Goal: Navigation & Orientation: Find specific page/section

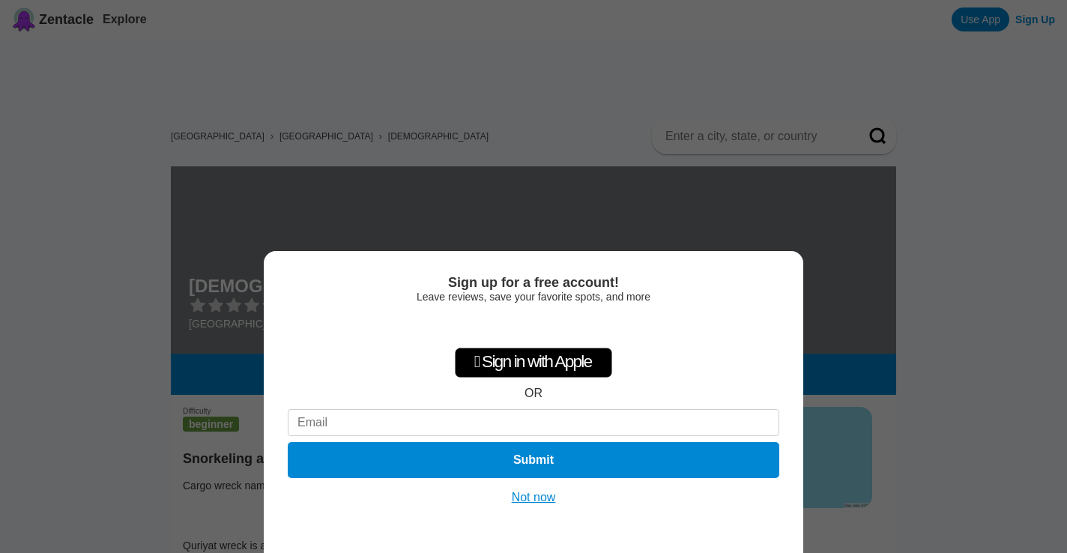
click at [541, 492] on button "Not now" at bounding box center [533, 497] width 53 height 15
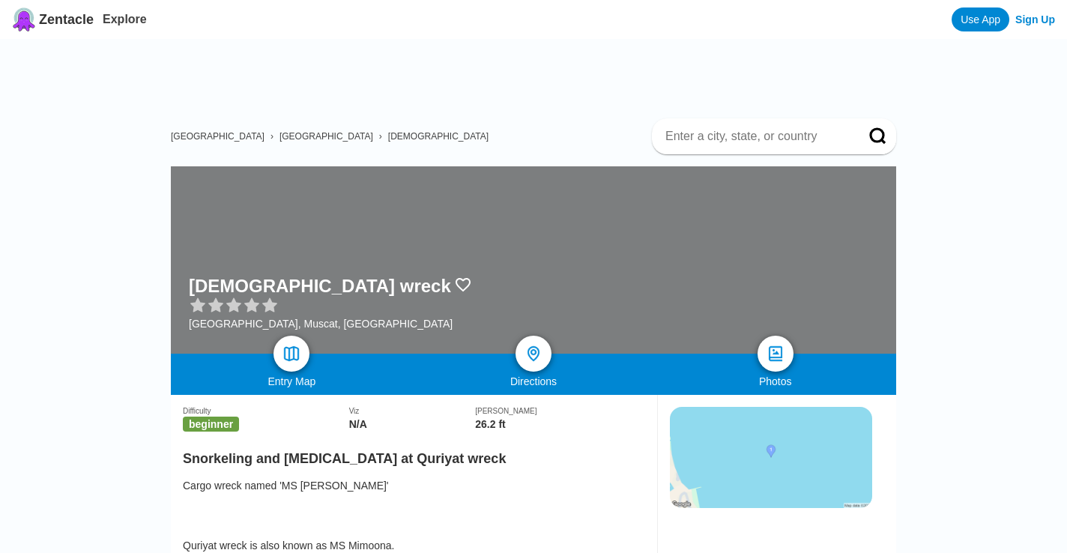
click at [280, 131] on span "[GEOGRAPHIC_DATA]" at bounding box center [327, 136] width 94 height 10
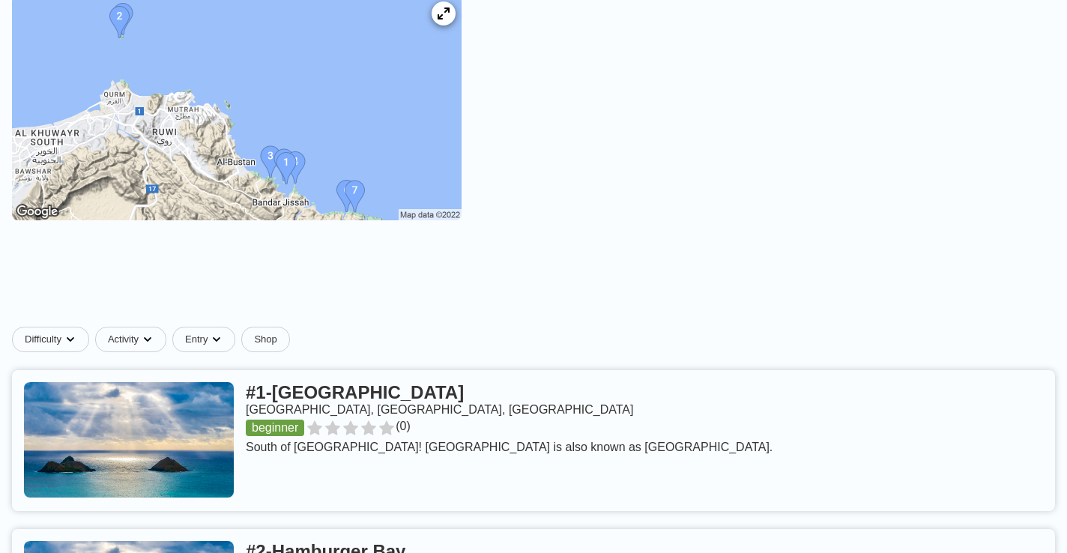
scroll to position [198, 0]
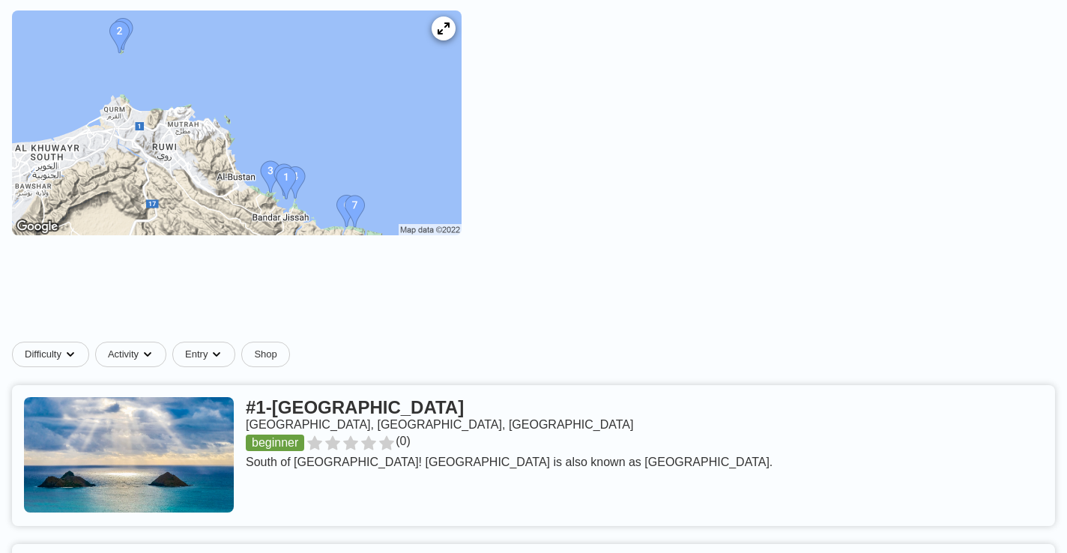
click at [210, 96] on img at bounding box center [237, 122] width 450 height 225
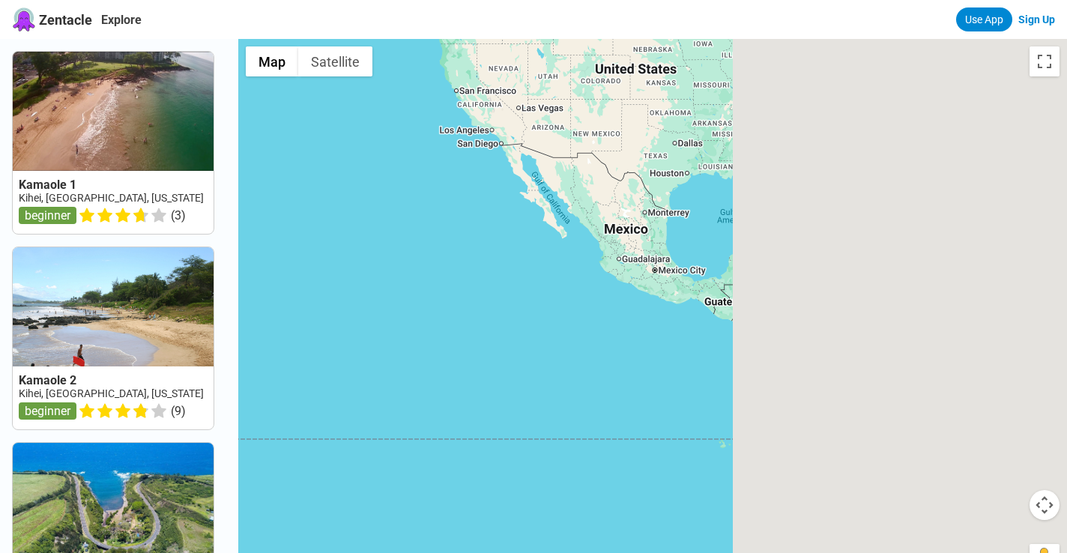
drag, startPoint x: 738, startPoint y: 406, endPoint x: 316, endPoint y: 372, distance: 423.4
click at [316, 372] on div at bounding box center [652, 315] width 829 height 553
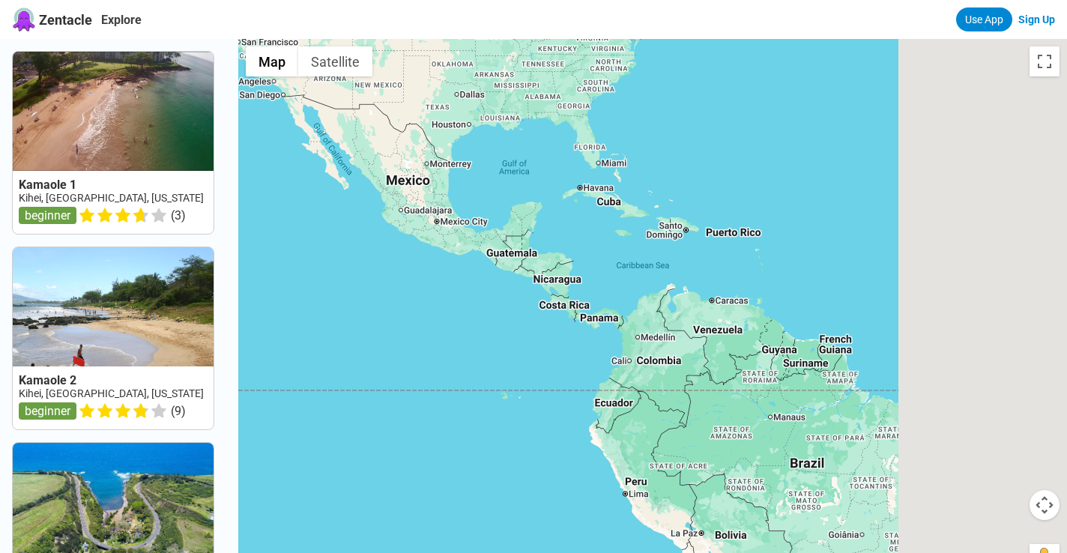
drag, startPoint x: 678, startPoint y: 353, endPoint x: 302, endPoint y: 267, distance: 385.3
click at [302, 267] on div at bounding box center [652, 315] width 829 height 553
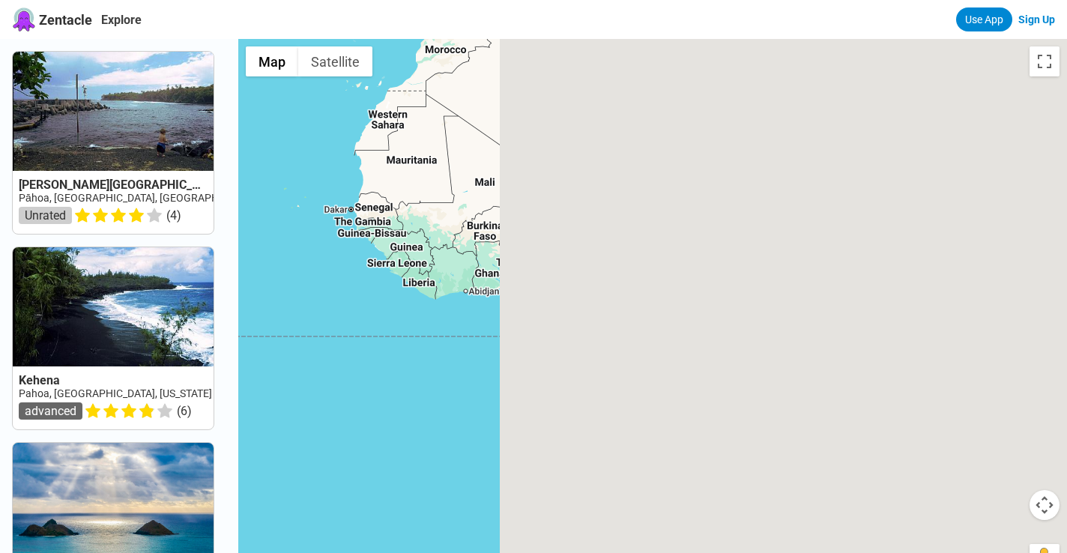
drag, startPoint x: 641, startPoint y: 304, endPoint x: 247, endPoint y: 261, distance: 396.6
click at [39, 292] on div "Isaac Hale Beach Park (Pohoiki) Pāhoa, Big Island, HI Unrated ( 4 ) Kehena Paho…" at bounding box center [533, 315] width 1067 height 553
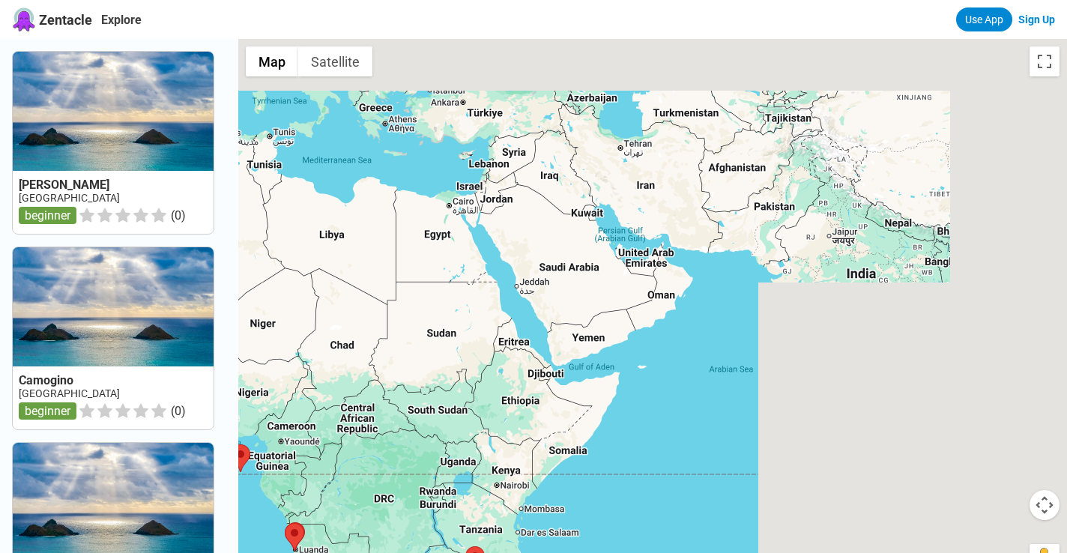
drag, startPoint x: 609, startPoint y: 267, endPoint x: 236, endPoint y: 429, distance: 407.2
click at [236, 429] on div "Santana Sao Tome beginner ( 0 ) Camogino Angola beginner ( 0 ) Carcasses Angola…" at bounding box center [533, 315] width 1067 height 553
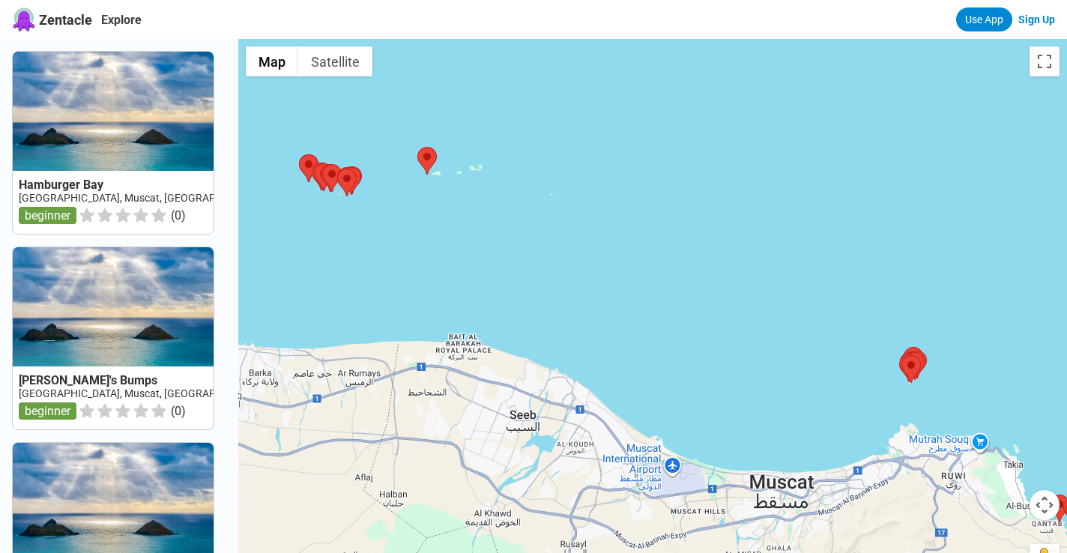
drag, startPoint x: 648, startPoint y: 396, endPoint x: 760, endPoint y: 452, distance: 125.0
click at [760, 452] on div at bounding box center [652, 315] width 829 height 553
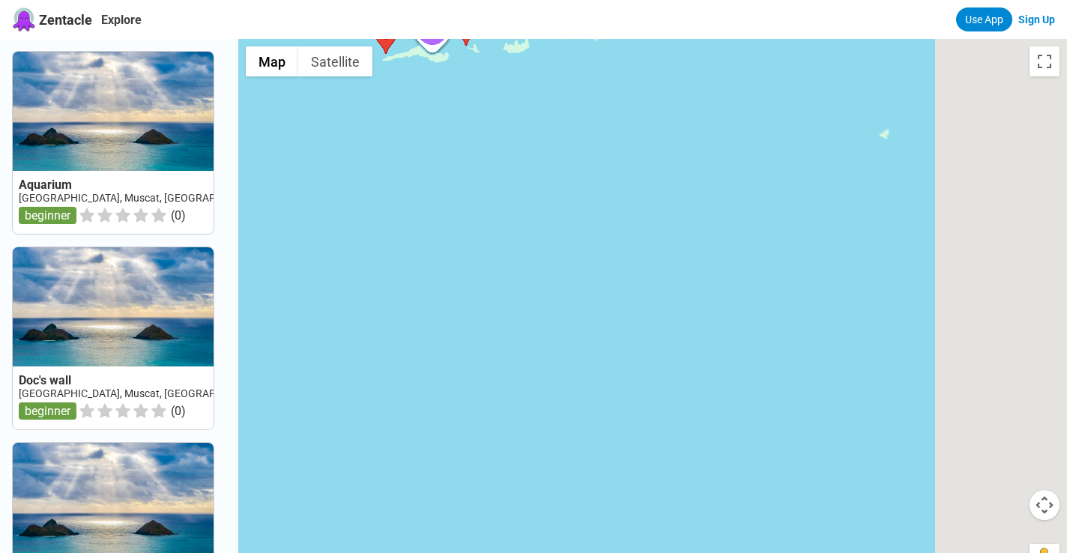
drag, startPoint x: 894, startPoint y: 320, endPoint x: 440, endPoint y: 169, distance: 478.6
click at [440, 169] on div at bounding box center [652, 315] width 829 height 553
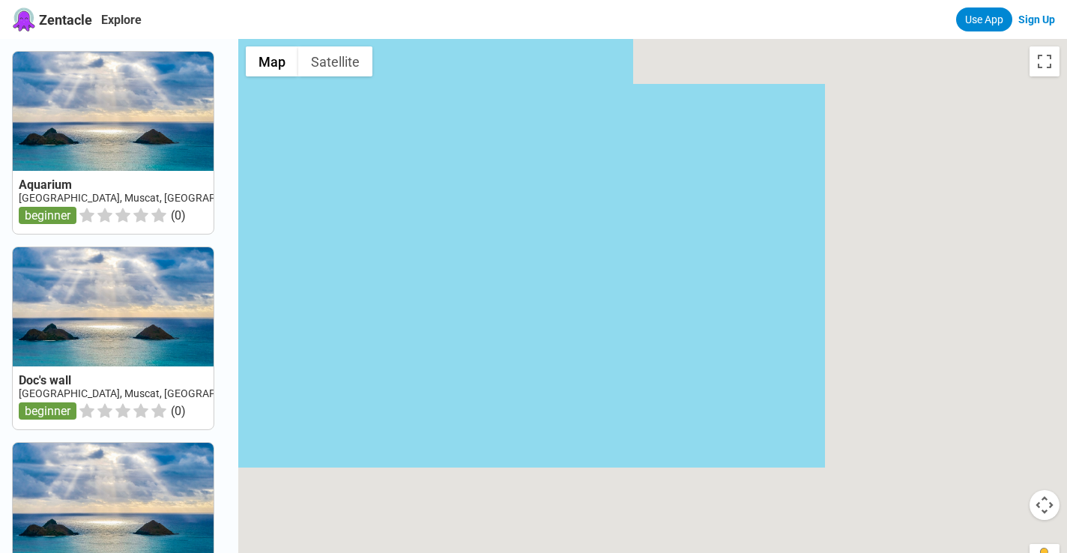
drag, startPoint x: 792, startPoint y: 334, endPoint x: 340, endPoint y: 142, distance: 491.7
click at [340, 142] on div at bounding box center [652, 315] width 829 height 553
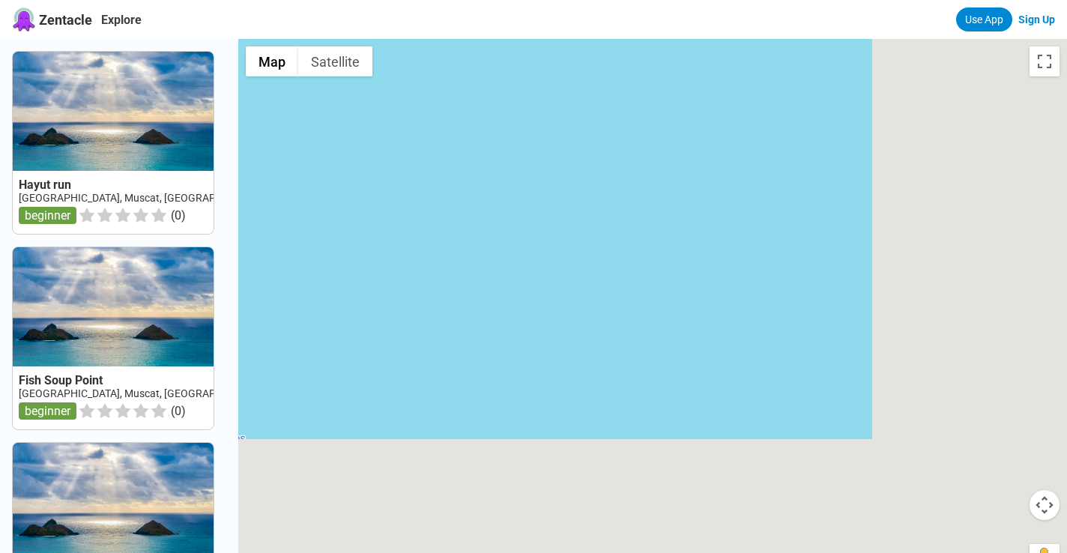
drag, startPoint x: 763, startPoint y: 337, endPoint x: 464, endPoint y: 131, distance: 363.2
click at [464, 131] on div at bounding box center [652, 315] width 829 height 553
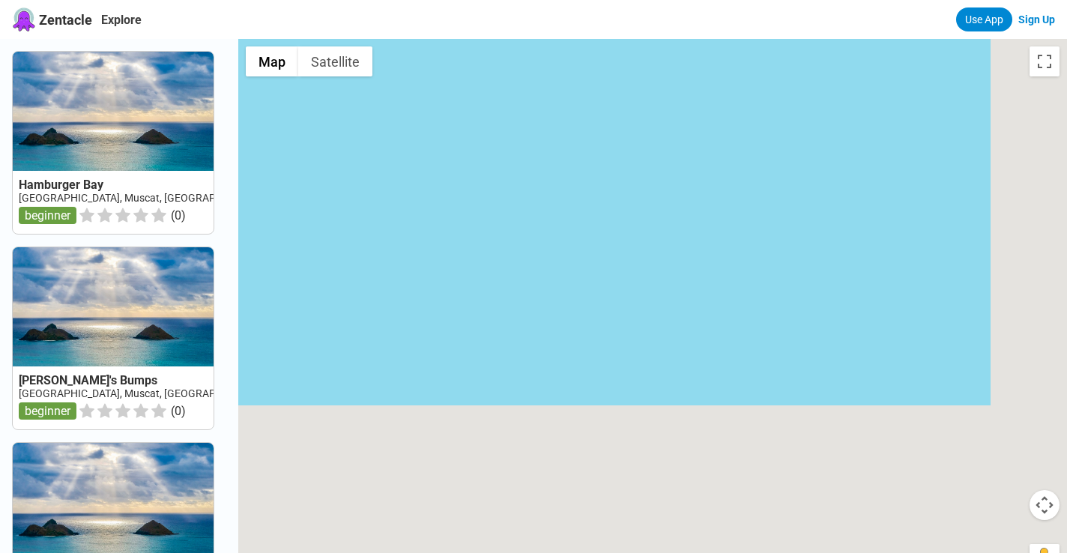
drag, startPoint x: 720, startPoint y: 278, endPoint x: 465, endPoint y: 58, distance: 337.0
click at [465, 58] on div at bounding box center [652, 315] width 829 height 553
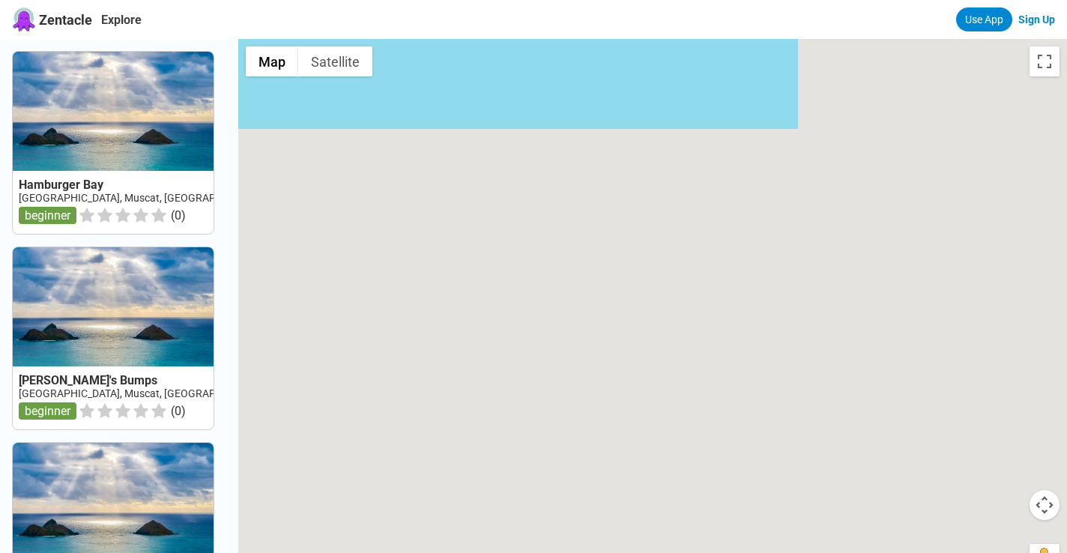
drag, startPoint x: 750, startPoint y: 328, endPoint x: 559, endPoint y: 51, distance: 335.8
click at [559, 51] on div at bounding box center [652, 315] width 829 height 553
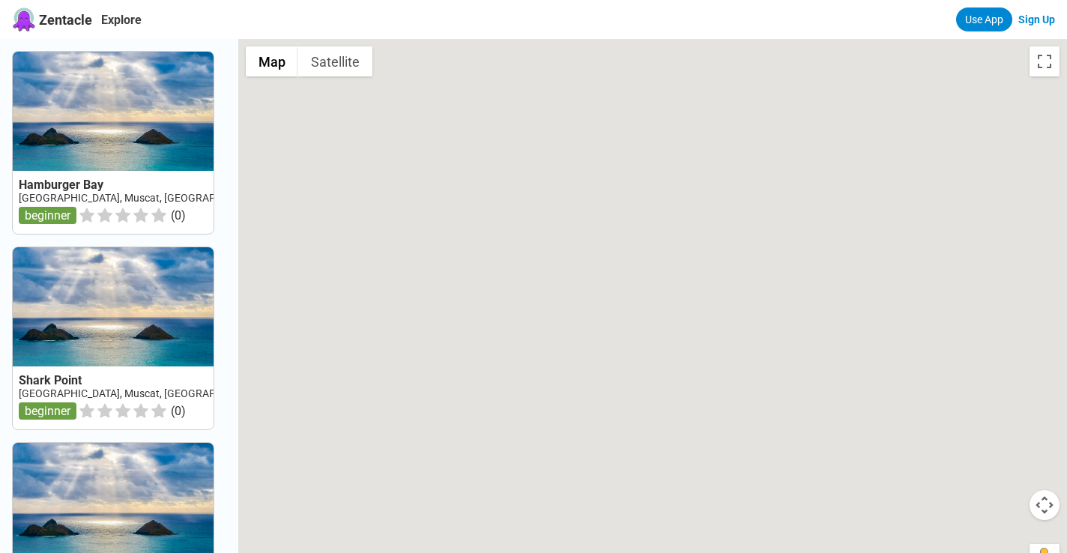
drag, startPoint x: 772, startPoint y: 289, endPoint x: 642, endPoint y: 133, distance: 203.8
click at [642, 133] on div at bounding box center [652, 315] width 829 height 553
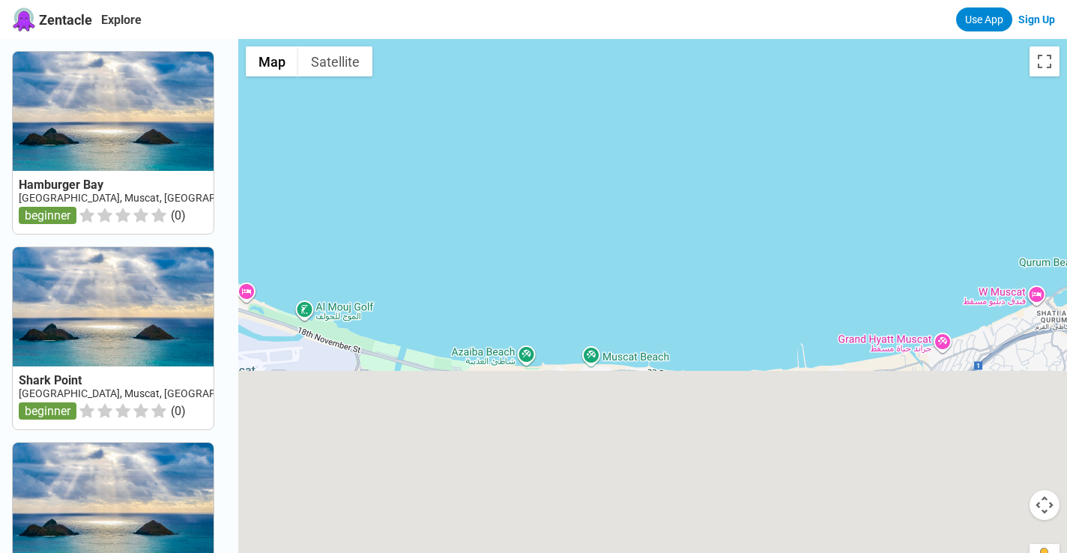
drag, startPoint x: 638, startPoint y: 176, endPoint x: 929, endPoint y: 387, distance: 359.1
click at [929, 387] on div at bounding box center [652, 315] width 829 height 553
